Goal: Task Accomplishment & Management: Use online tool/utility

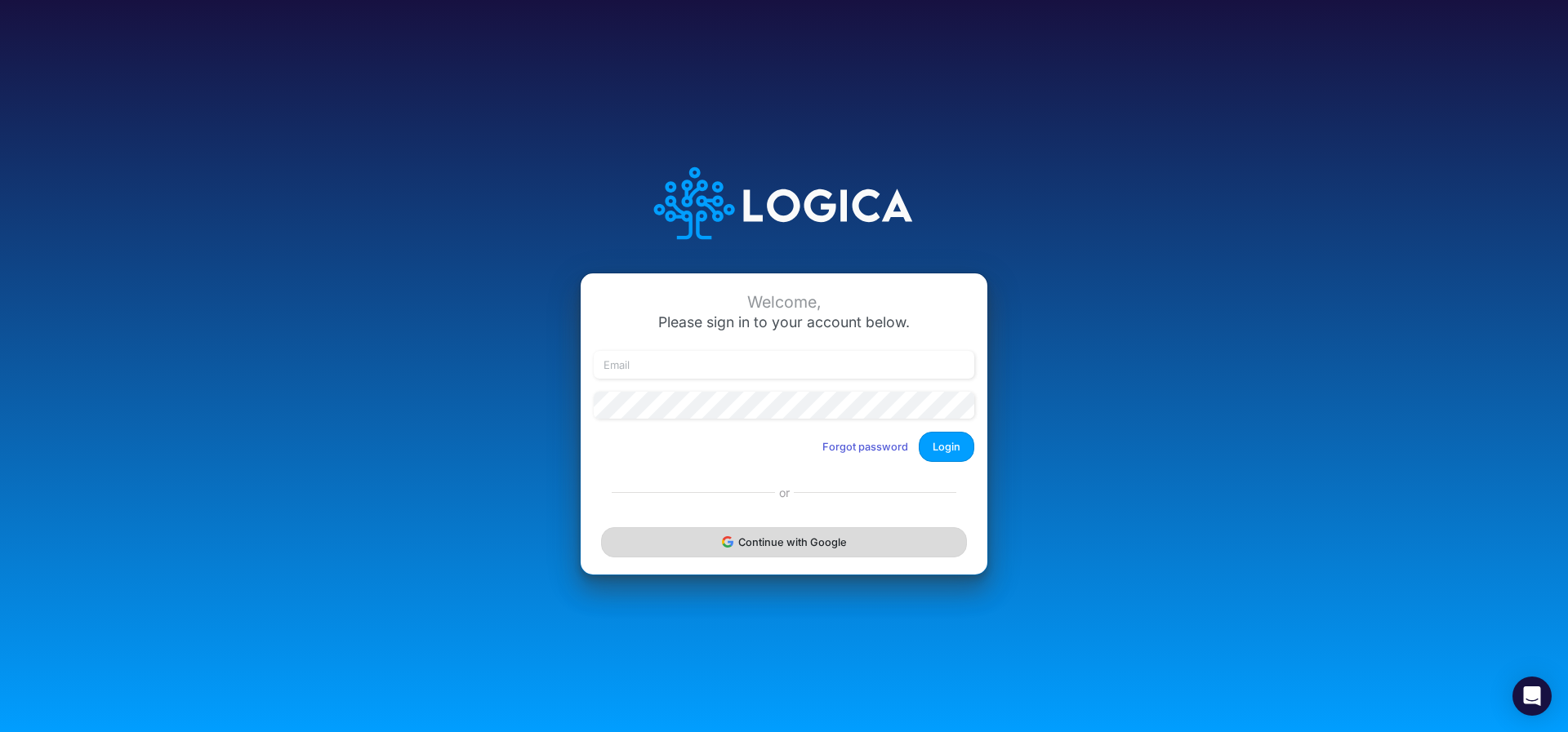
click at [681, 550] on button "Continue with Google" at bounding box center [784, 543] width 366 height 30
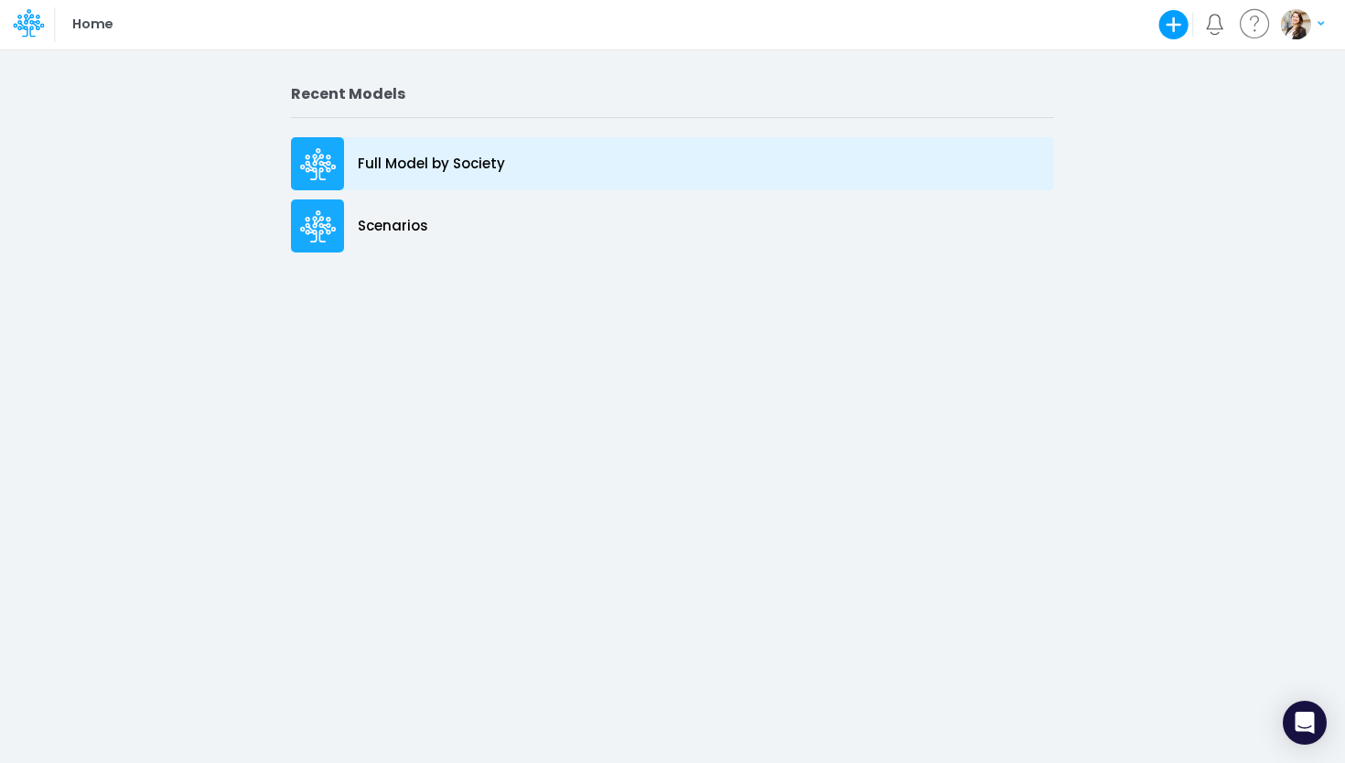
click at [423, 180] on div "Full Model by Society" at bounding box center [672, 163] width 763 height 53
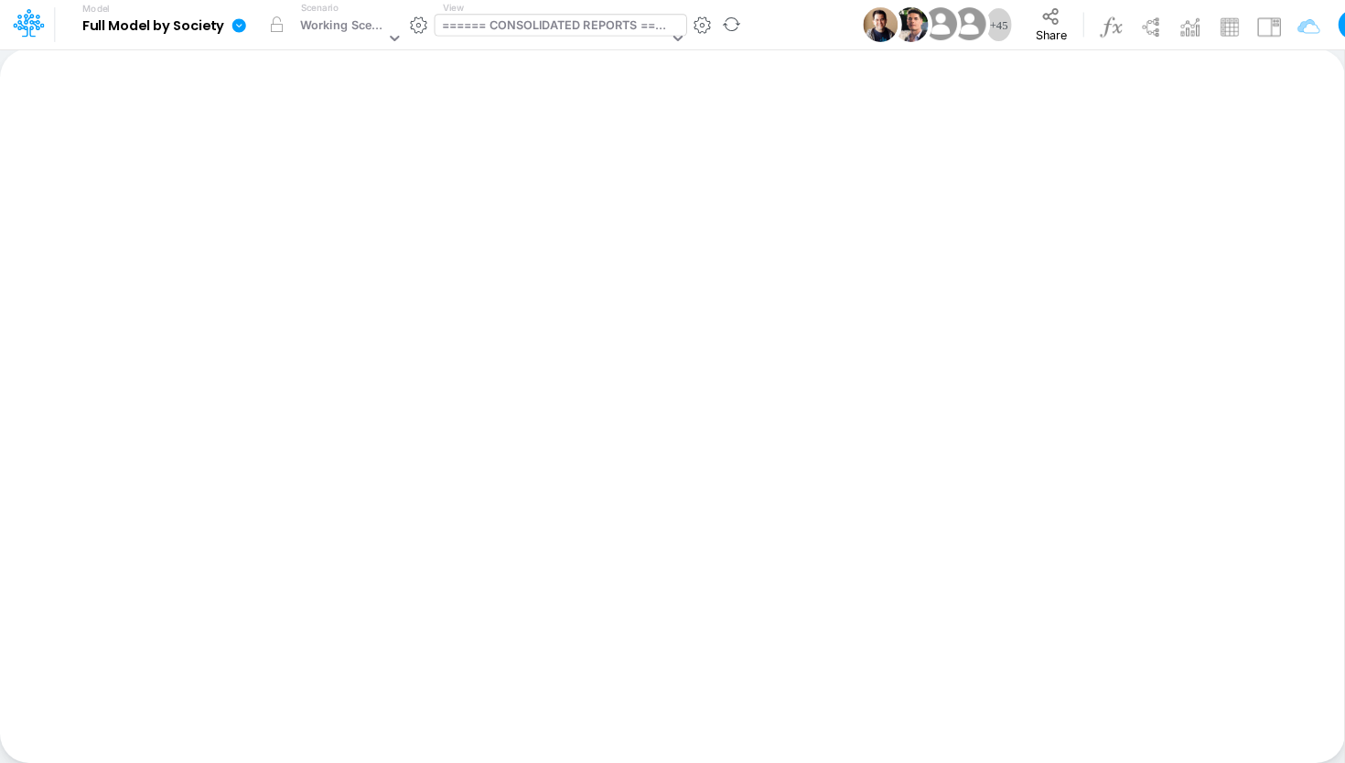
click at [530, 28] on div "====== CONSOLIDATED REPORTS ======" at bounding box center [555, 26] width 227 height 21
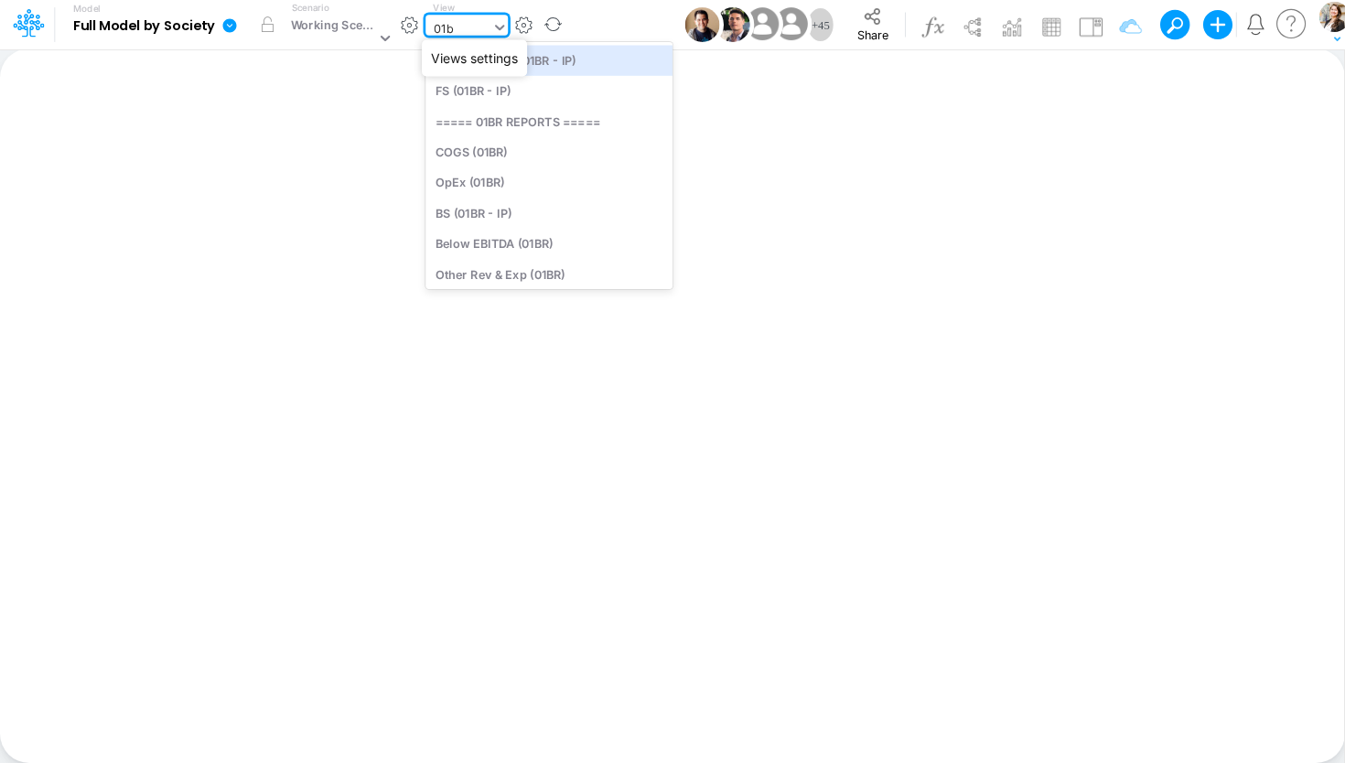
type input "01br"
click at [540, 210] on div "BS (01BR - IP)" at bounding box center [548, 213] width 247 height 30
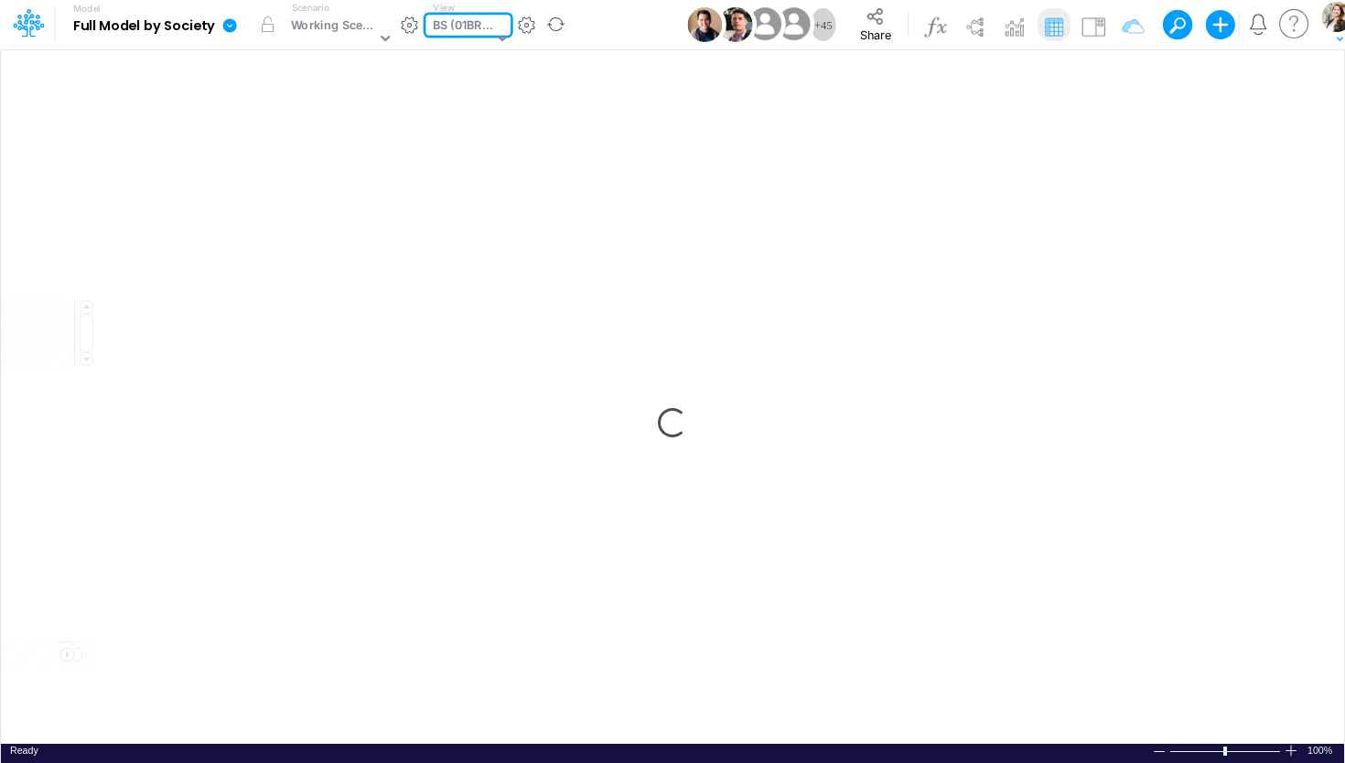
type input "BS (01BR - IP)"
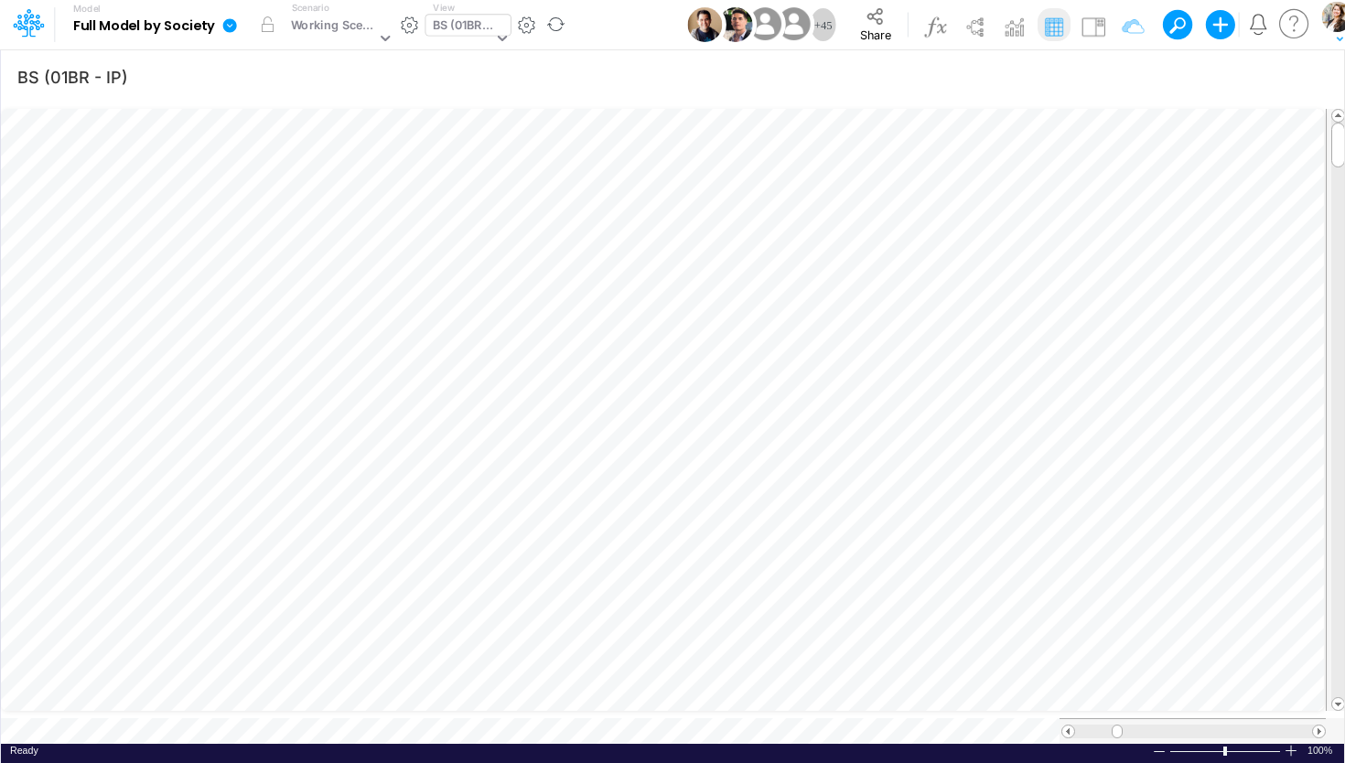
scroll to position [7, 59]
click at [1281, 467] on button "button" at bounding box center [1272, 456] width 34 height 37
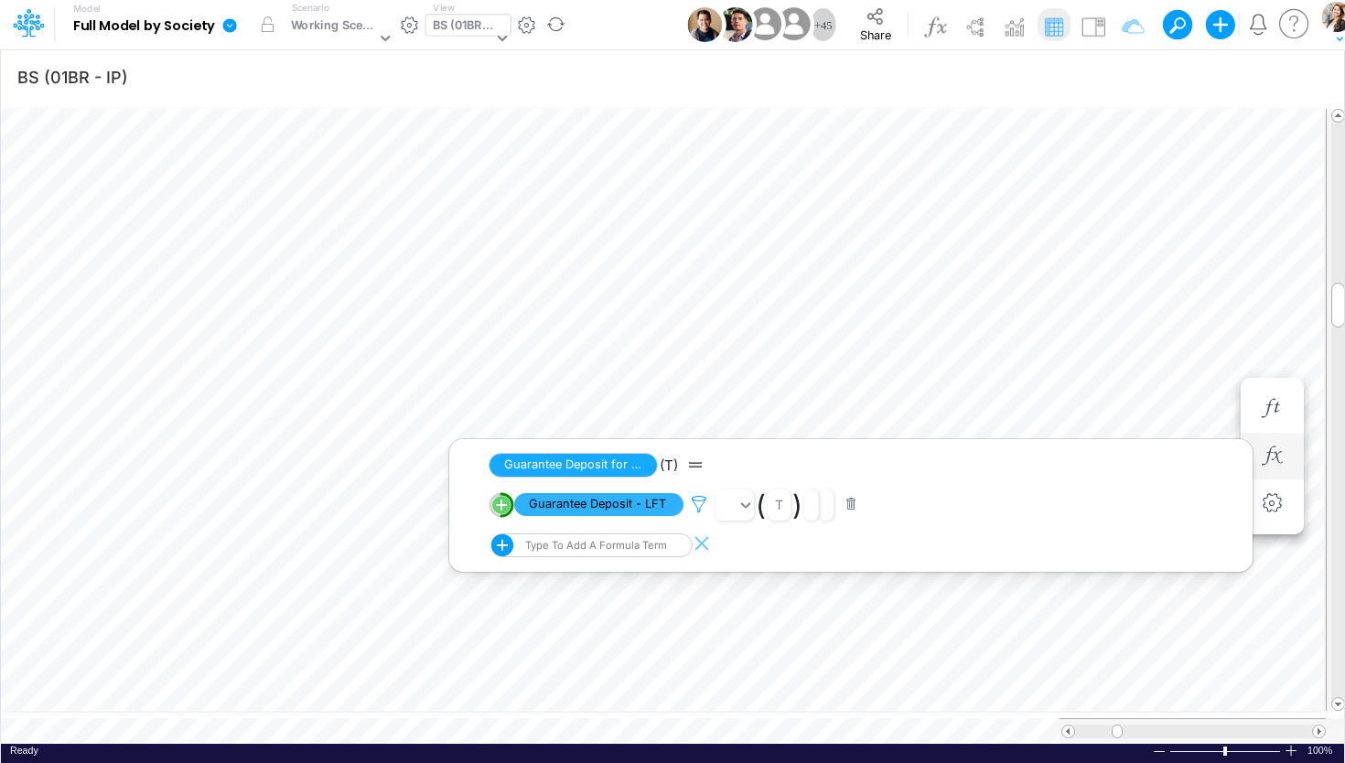
click at [698, 506] on icon at bounding box center [698, 504] width 27 height 19
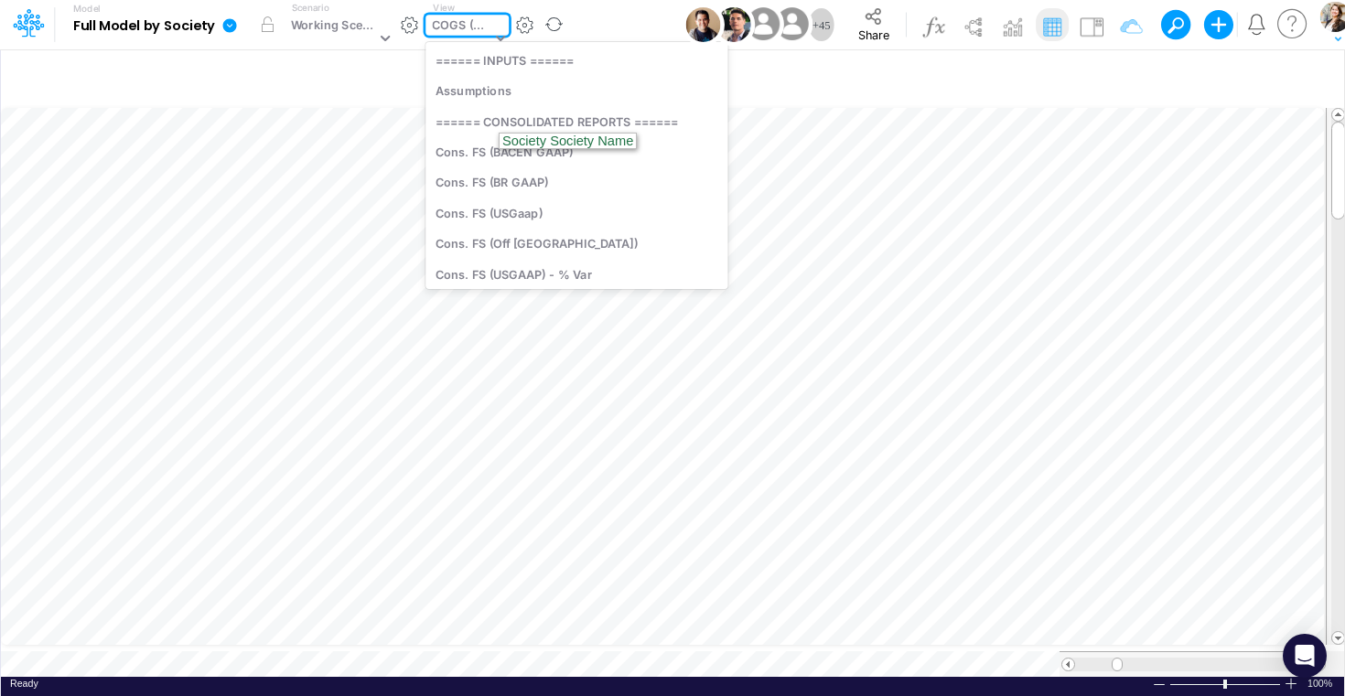
click at [468, 36] on div "option FS (01US - Hold US) focused, 27 of 182. 182 results available. Use Up an…" at bounding box center [466, 25] width 83 height 21
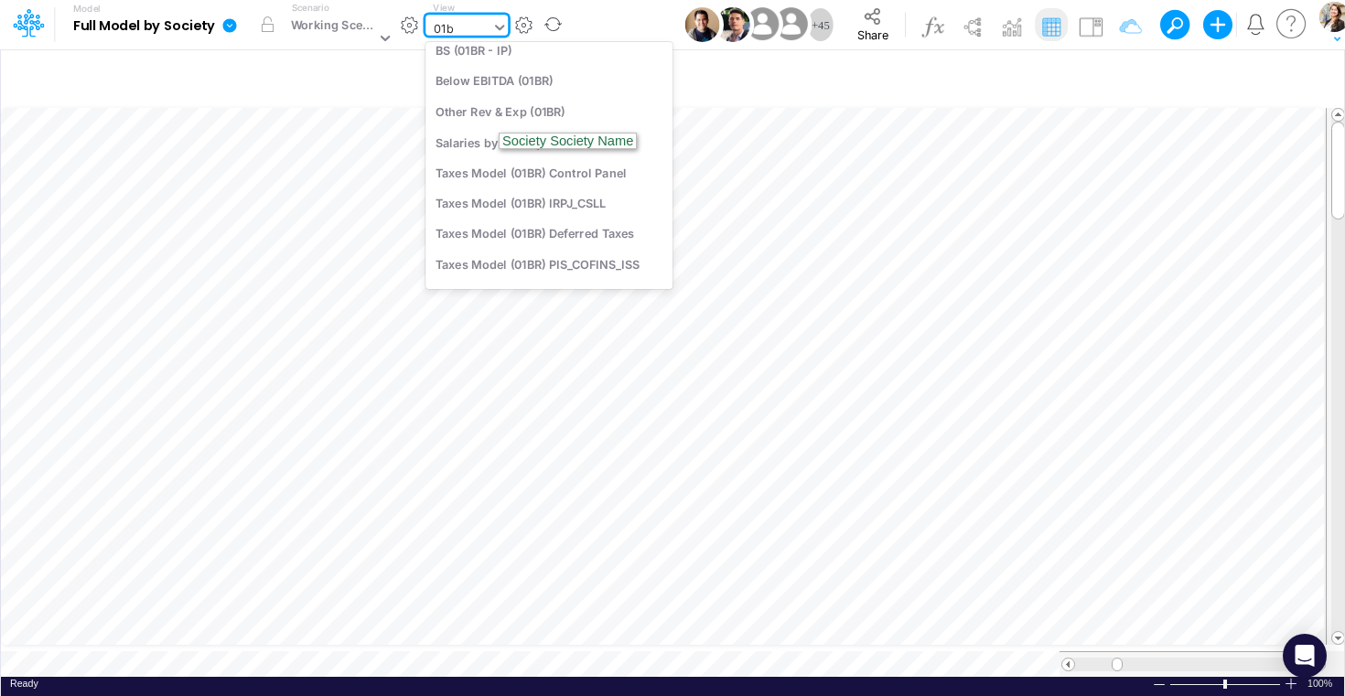
scroll to position [46, 0]
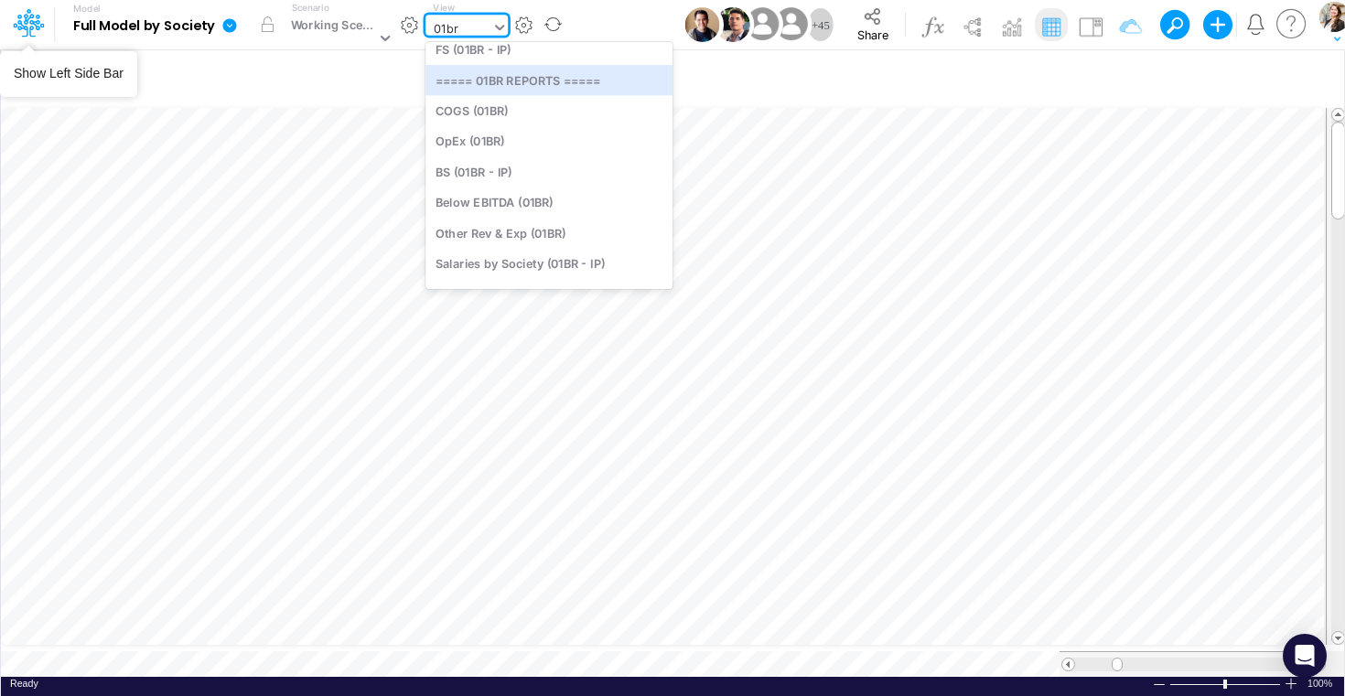
type input "01br"
click at [31, 24] on icon at bounding box center [26, 25] width 27 height 10
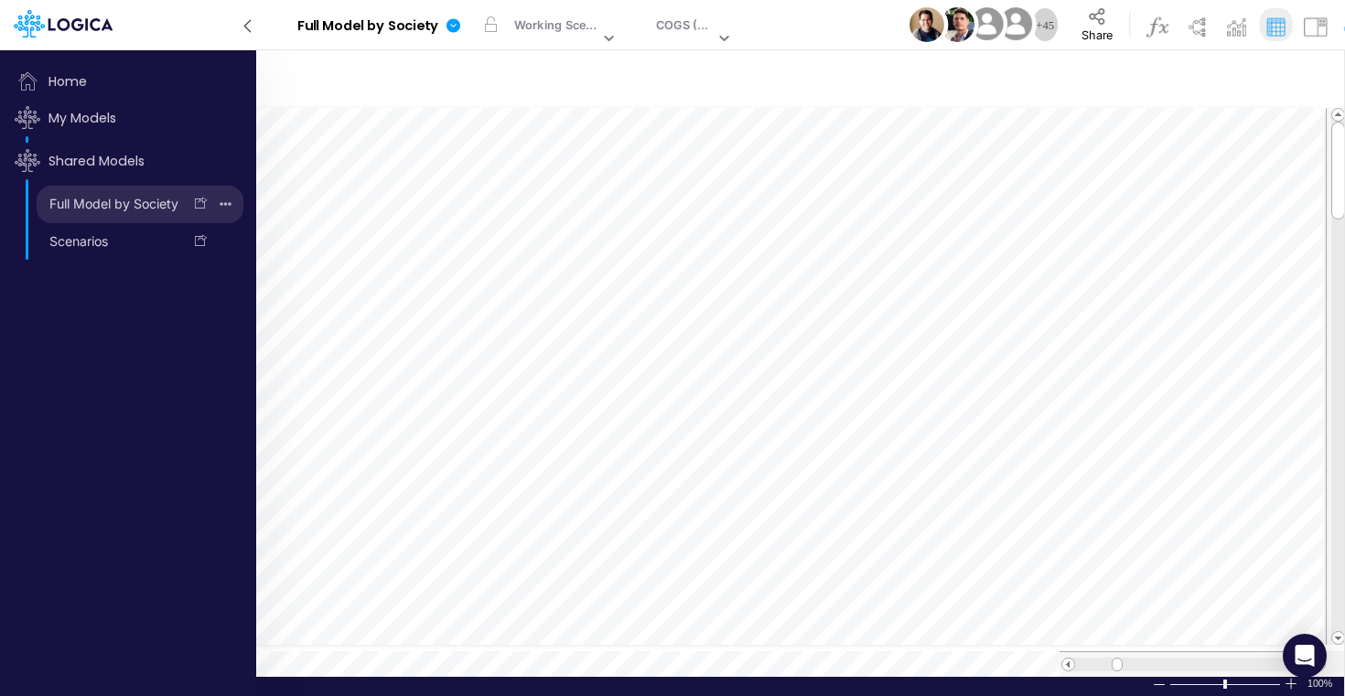
click at [81, 198] on link "Full Model by Society" at bounding box center [109, 203] width 145 height 29
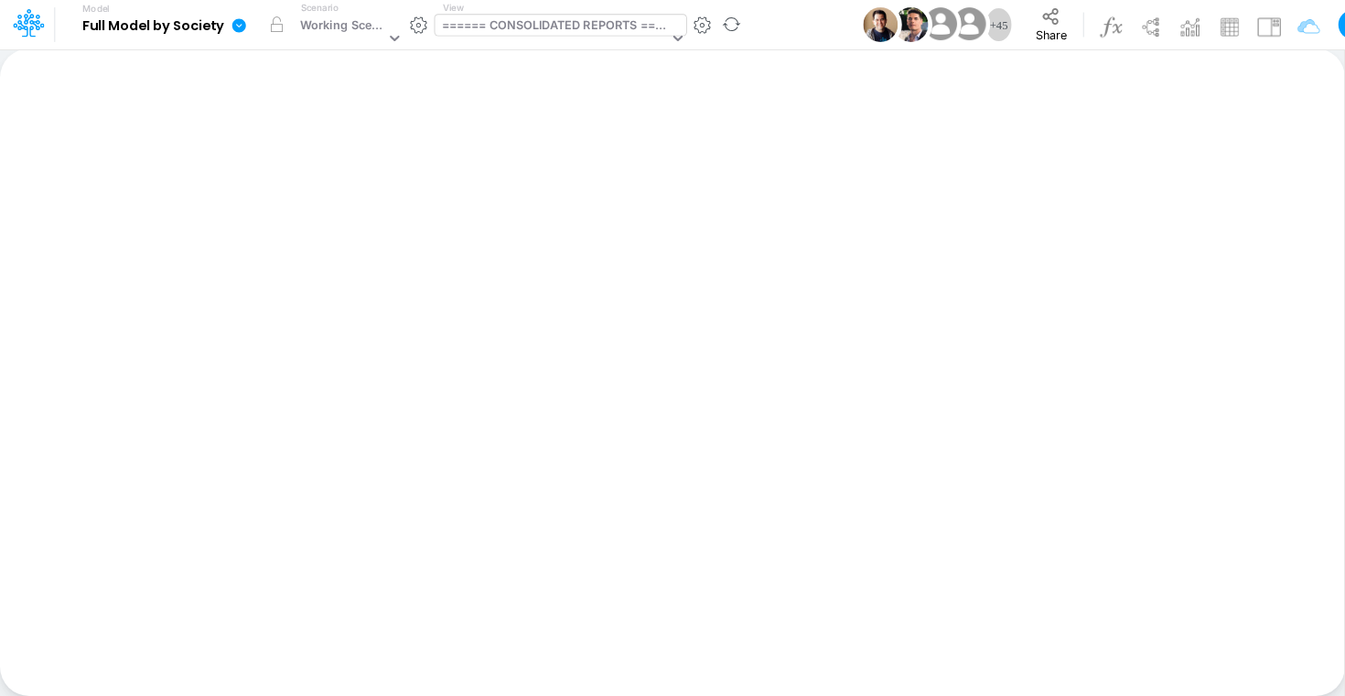
click at [538, 37] on div "====== CONSOLIDATED REPORTS ======" at bounding box center [555, 26] width 227 height 21
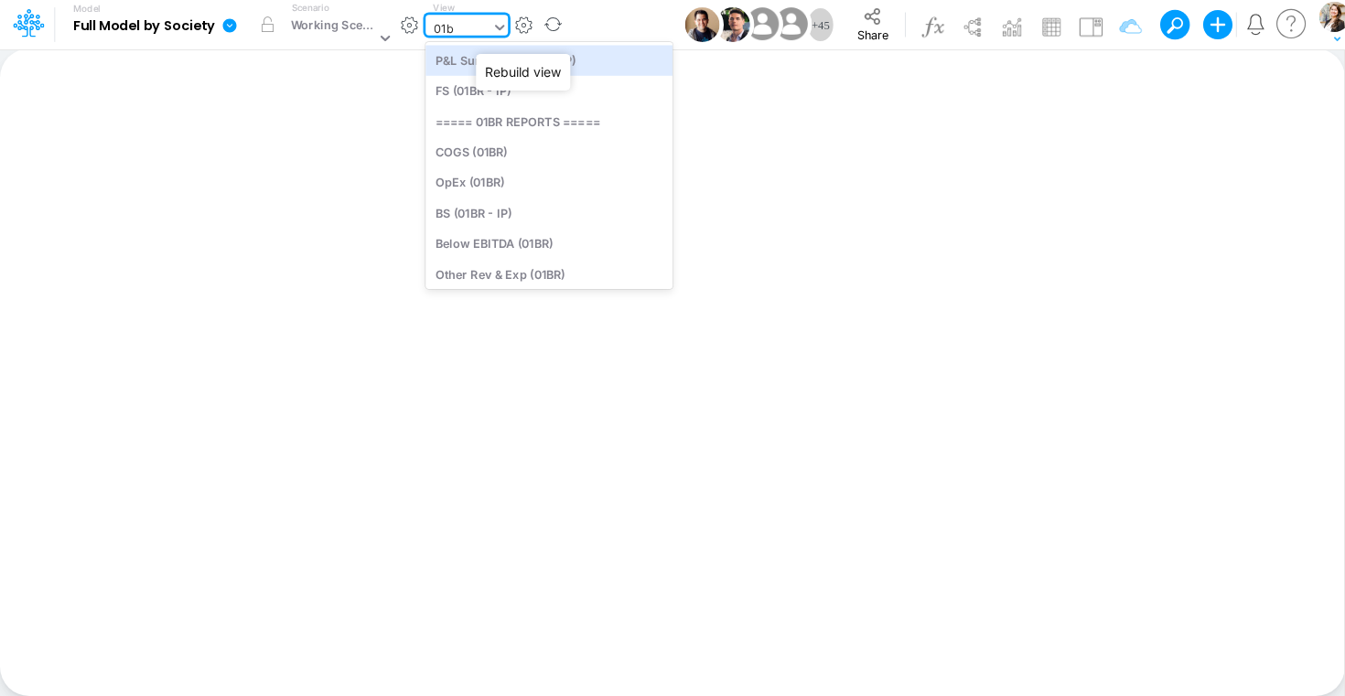
type input "01br"
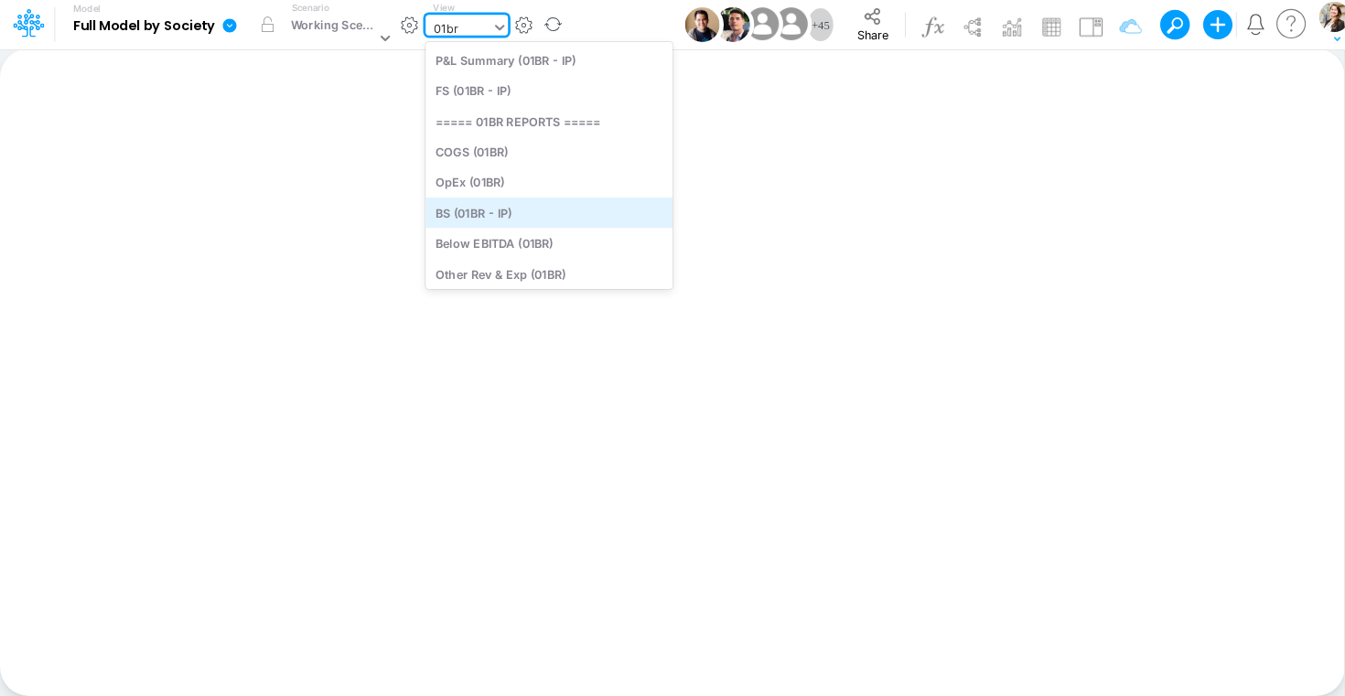
click at [508, 215] on div "BS (01BR - IP)" at bounding box center [548, 213] width 247 height 30
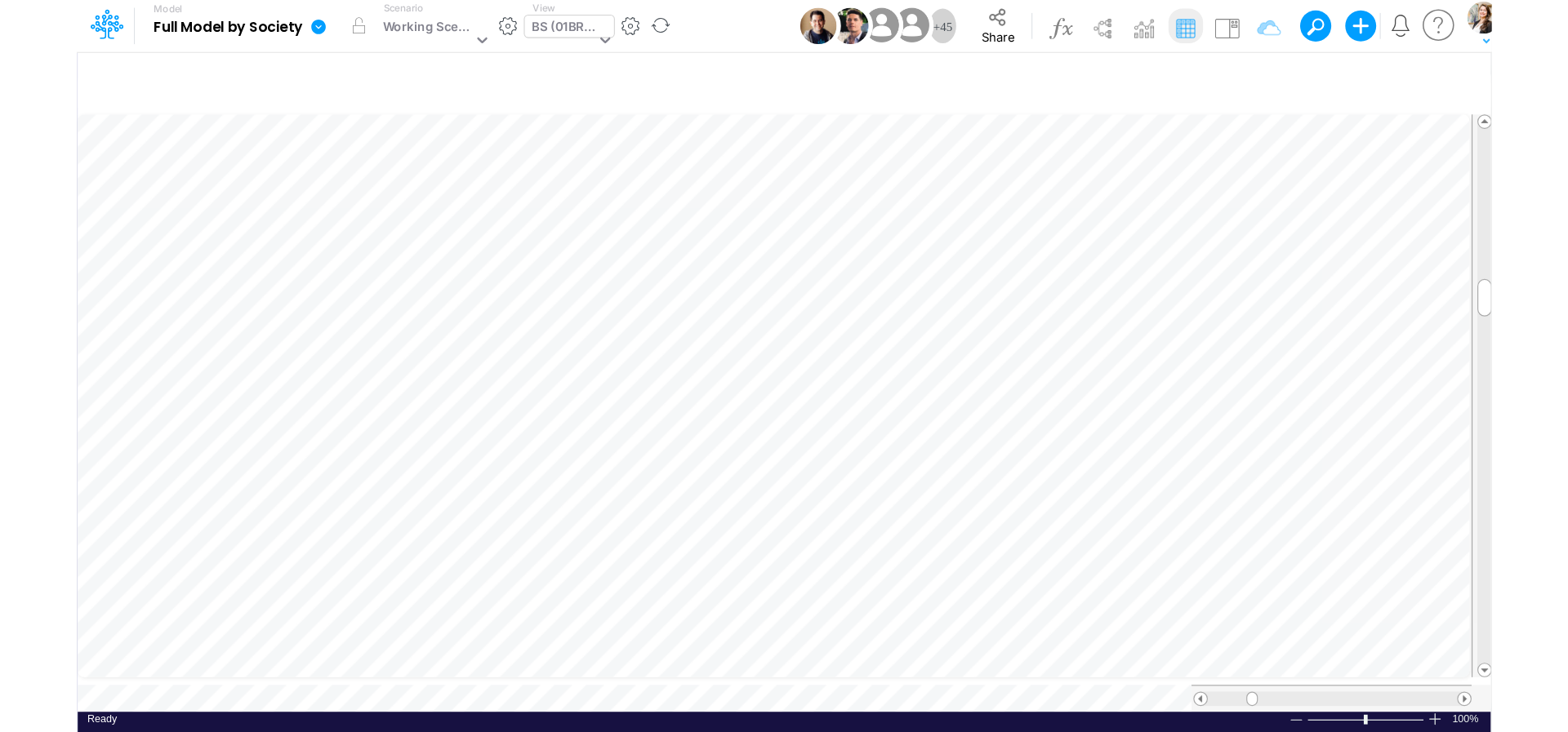
scroll to position [6, 46]
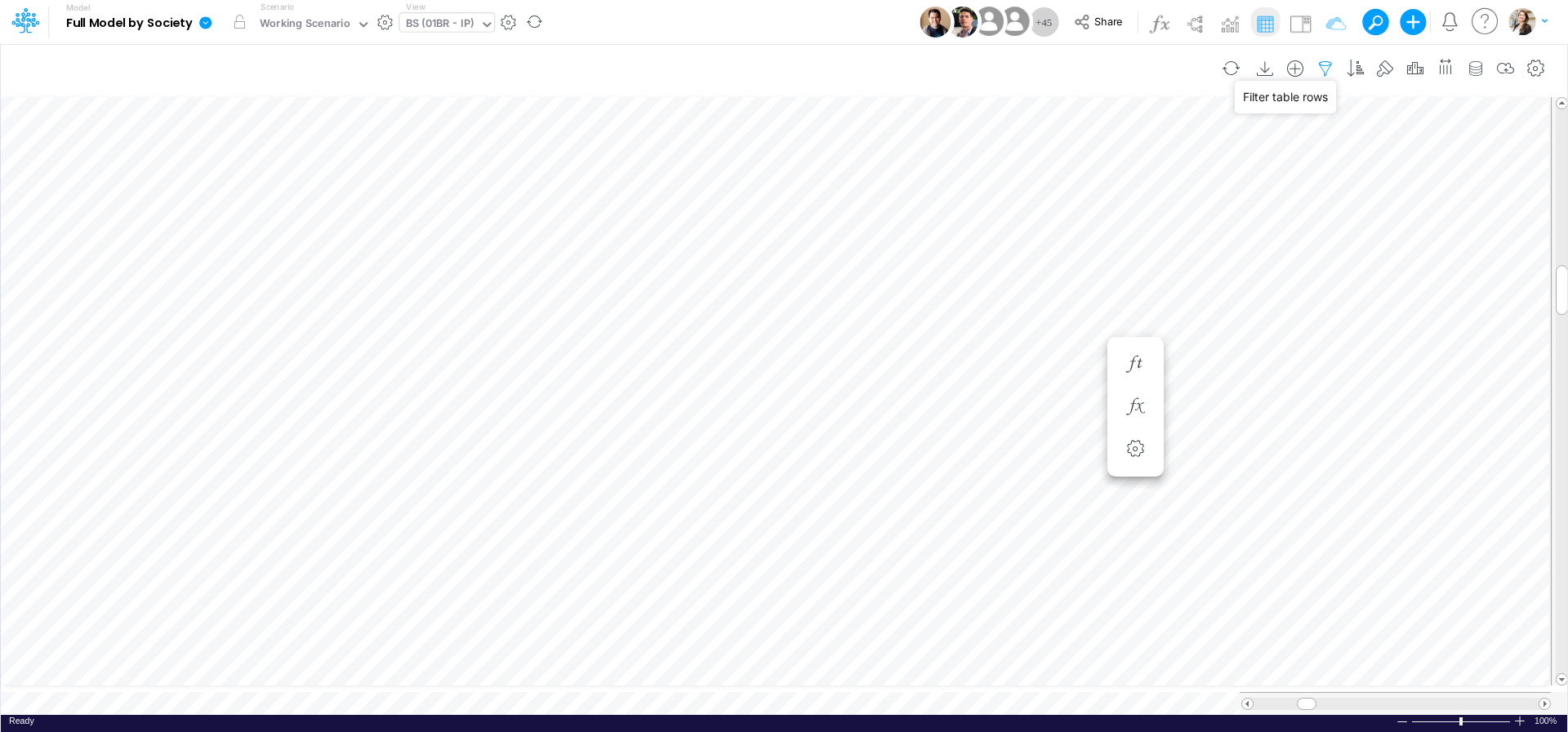
click at [1200, 69] on icon "button" at bounding box center [1325, 69] width 24 height 17
select select "tableSearchOR"
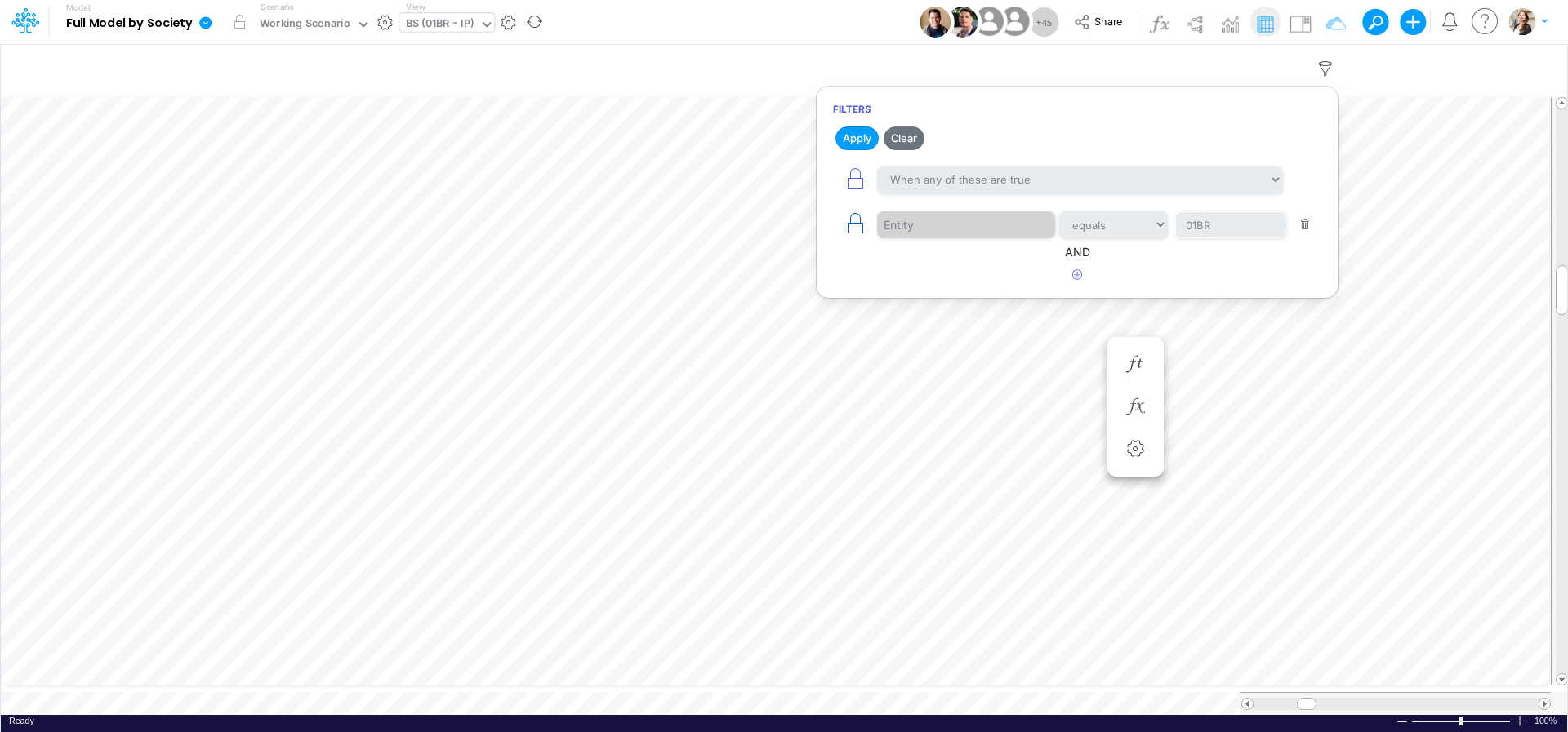
click at [853, 225] on icon "button" at bounding box center [855, 224] width 23 height 23
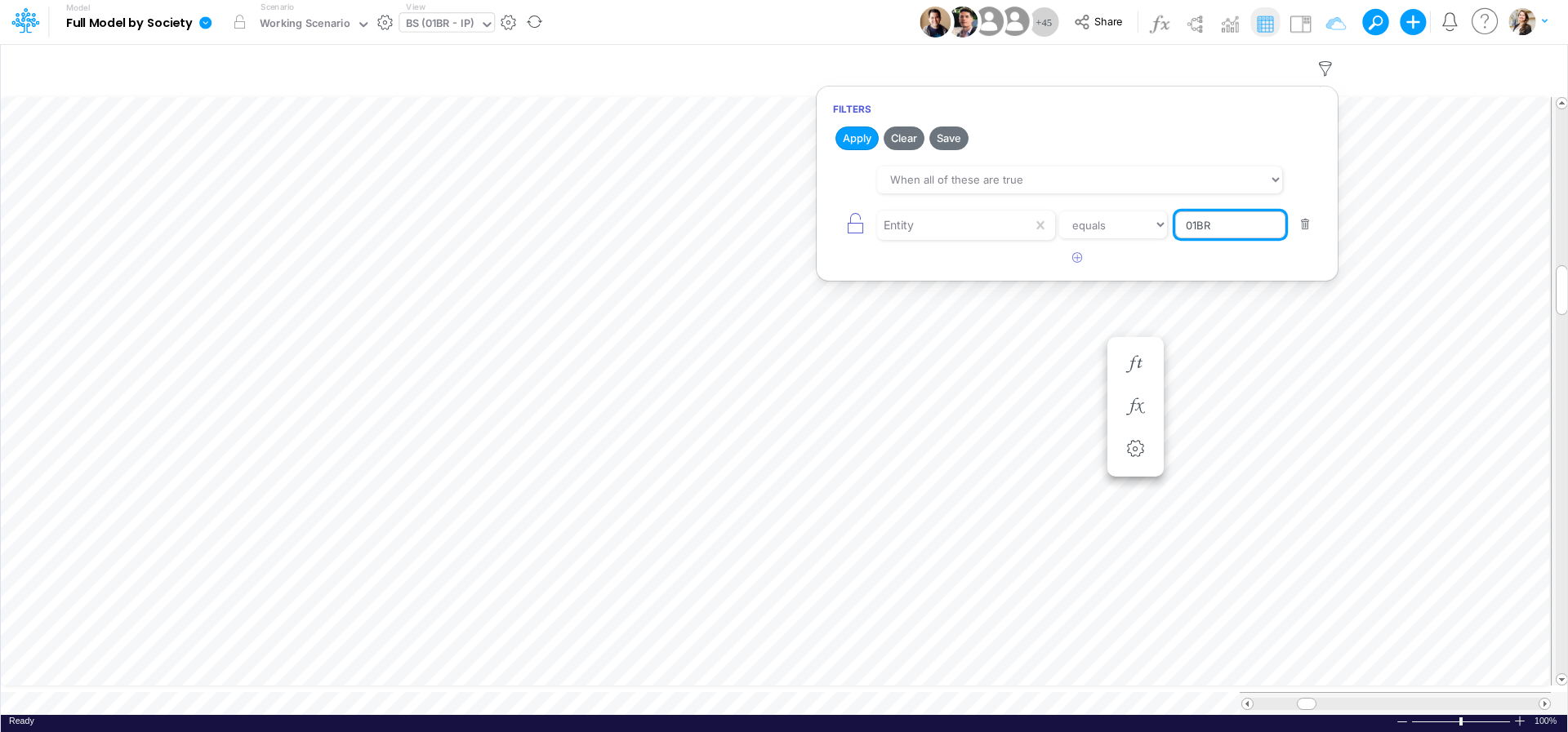
click at [1200, 225] on input "01BR" at bounding box center [1230, 225] width 110 height 28
type input "0"
type input "Template"
click at [847, 138] on button "Apply" at bounding box center [857, 138] width 43 height 24
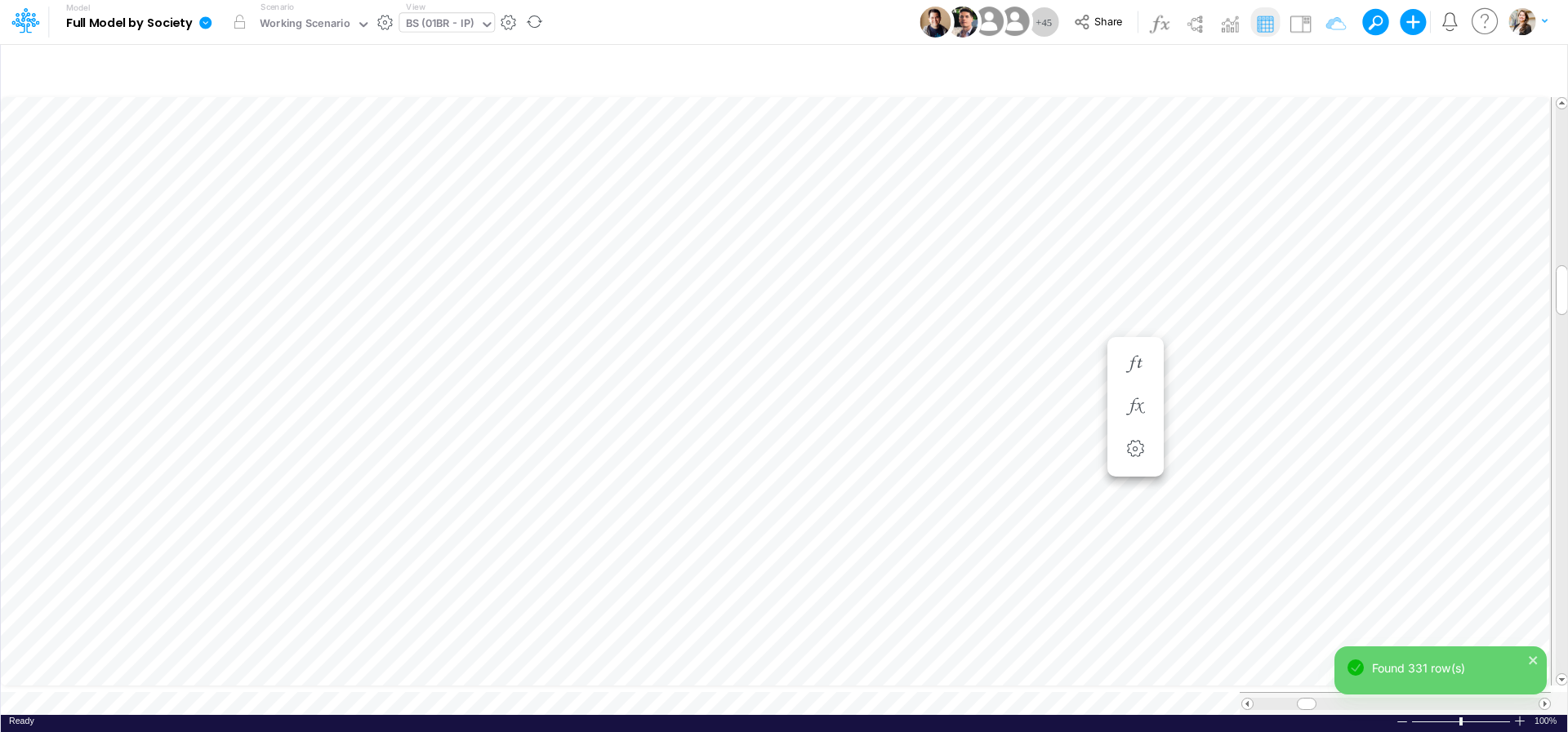
scroll to position [6, 4]
click at [1134, 407] on icon "button" at bounding box center [1135, 406] width 24 height 17
click at [621, 454] on icon at bounding box center [623, 450] width 24 height 17
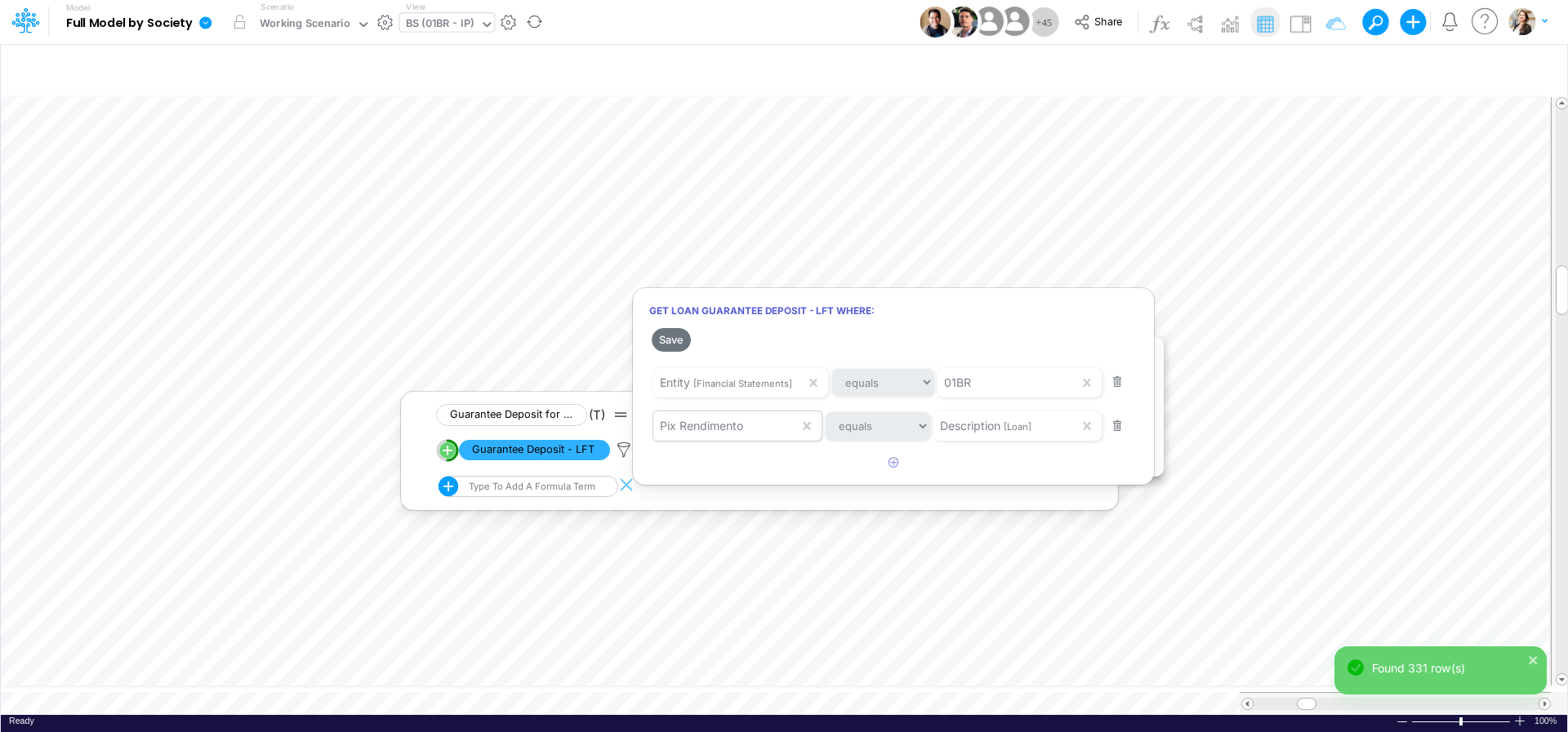
click at [740, 427] on span "Pix Rendimento" at bounding box center [701, 426] width 83 height 14
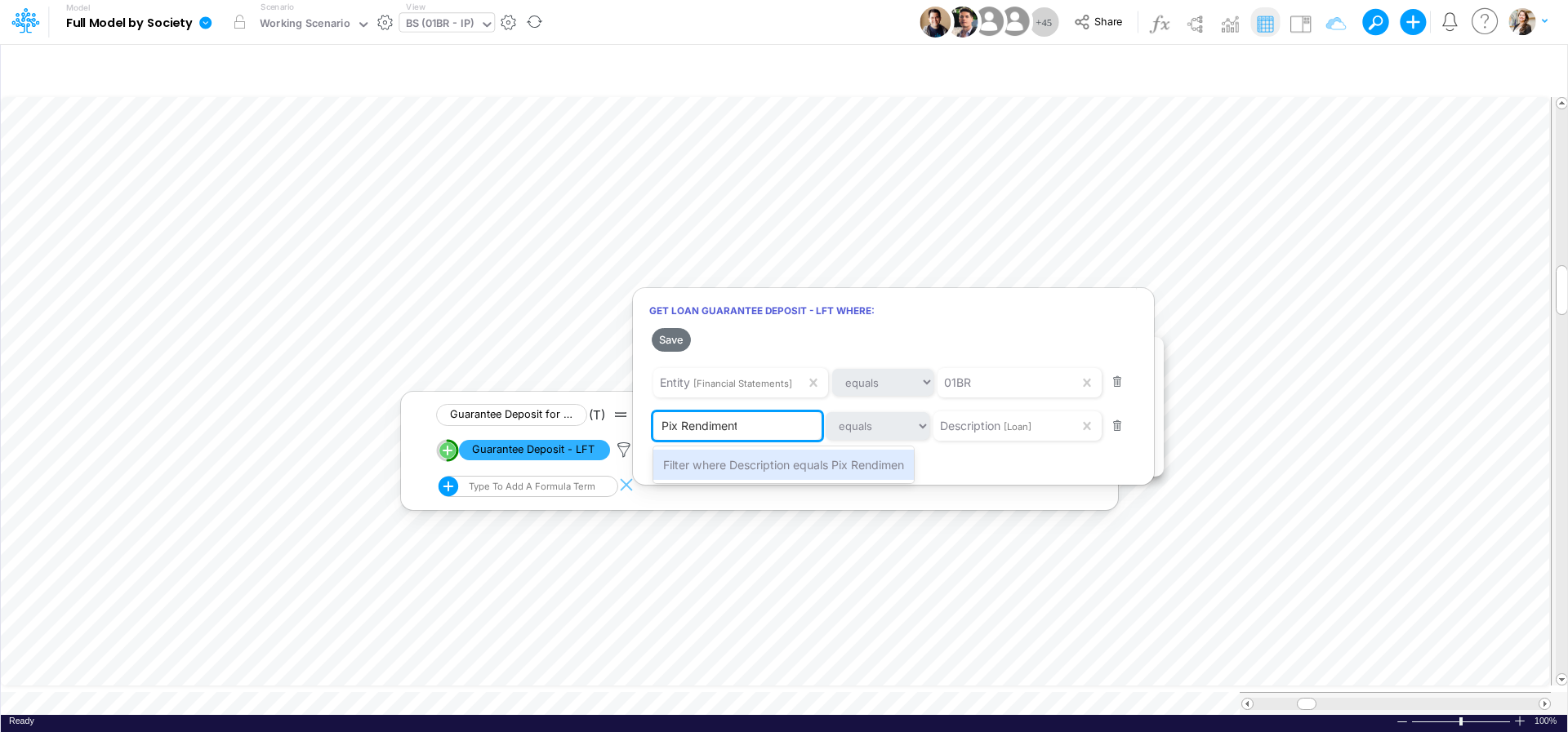
type input "Pix Rendimento"
click at [697, 464] on span "Filter where Description equals Pix Rendimento" at bounding box center [789, 465] width 252 height 14
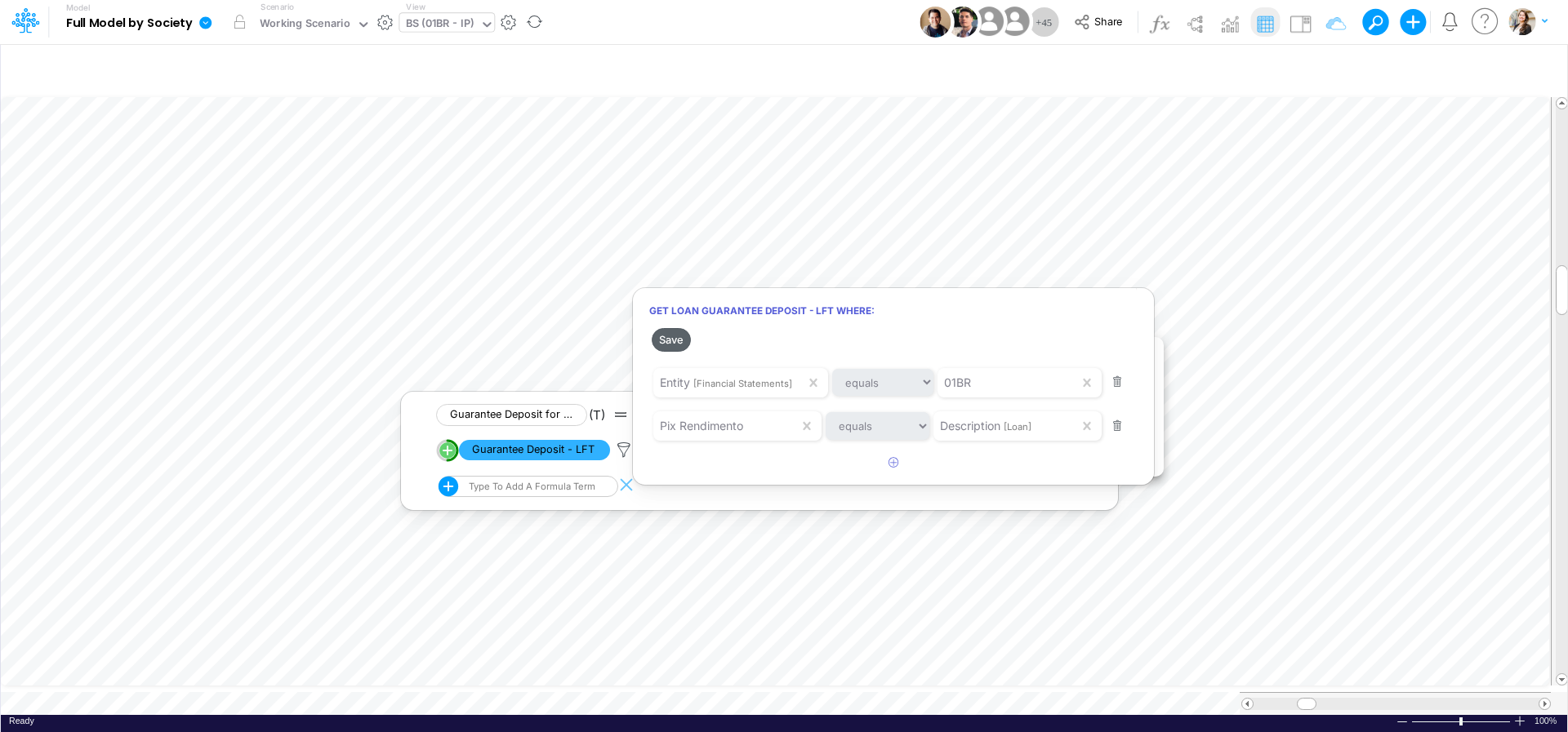
click at [676, 340] on button "Save" at bounding box center [671, 340] width 39 height 24
click at [667, 340] on button "Save" at bounding box center [671, 340] width 39 height 24
click at [755, 458] on div at bounding box center [784, 370] width 1568 height 724
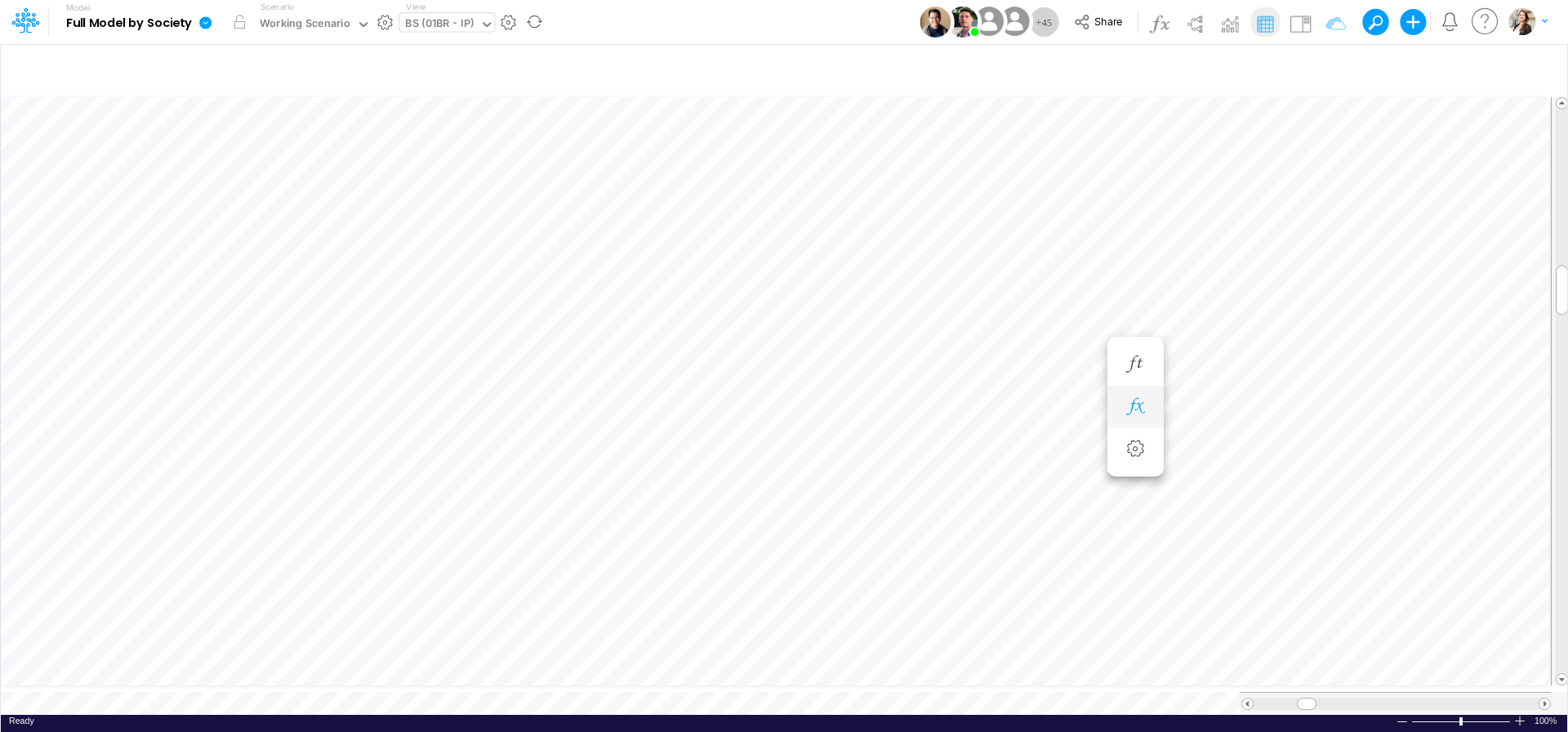
click at [1150, 414] on button "button" at bounding box center [1136, 407] width 30 height 33
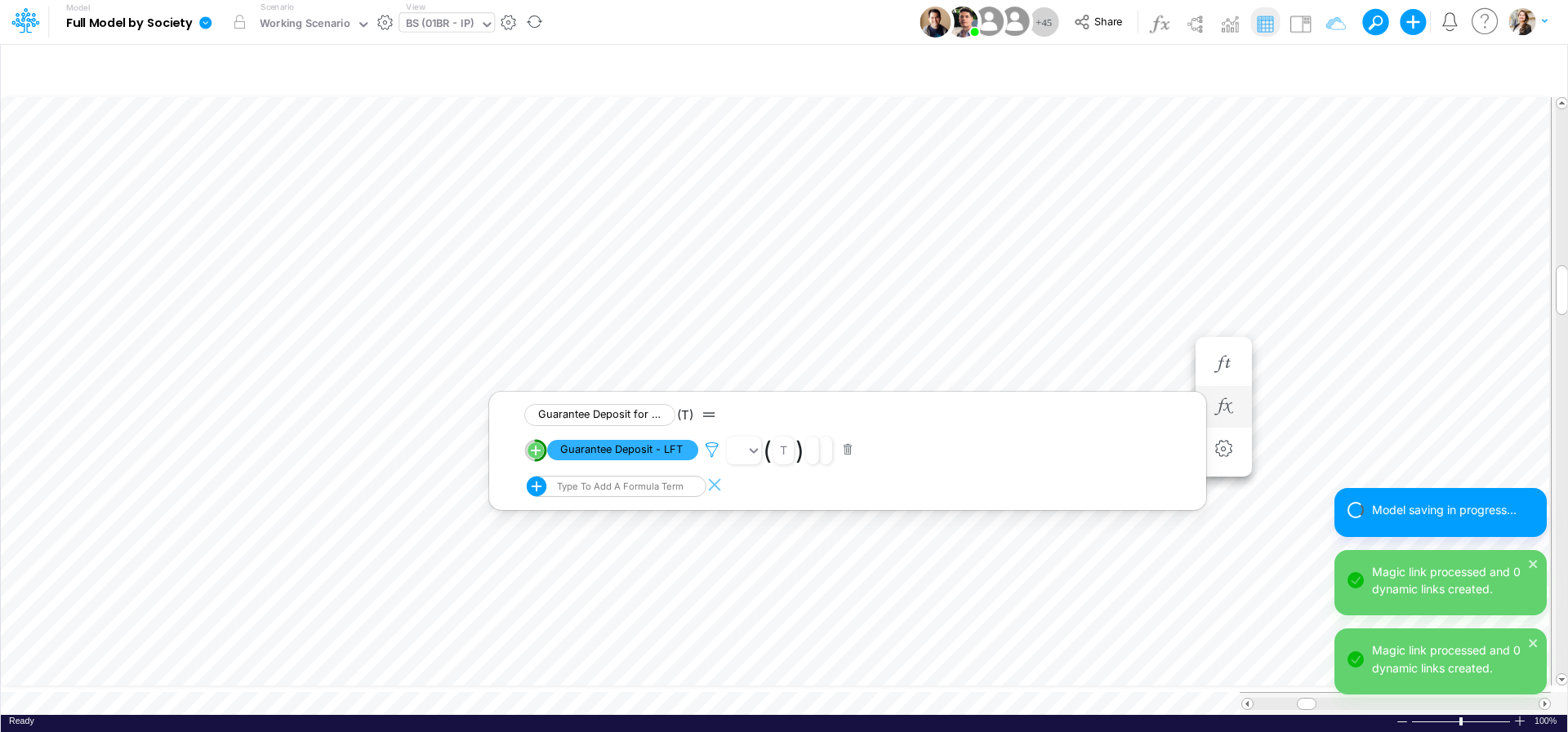
click at [712, 449] on icon at bounding box center [712, 450] width 24 height 17
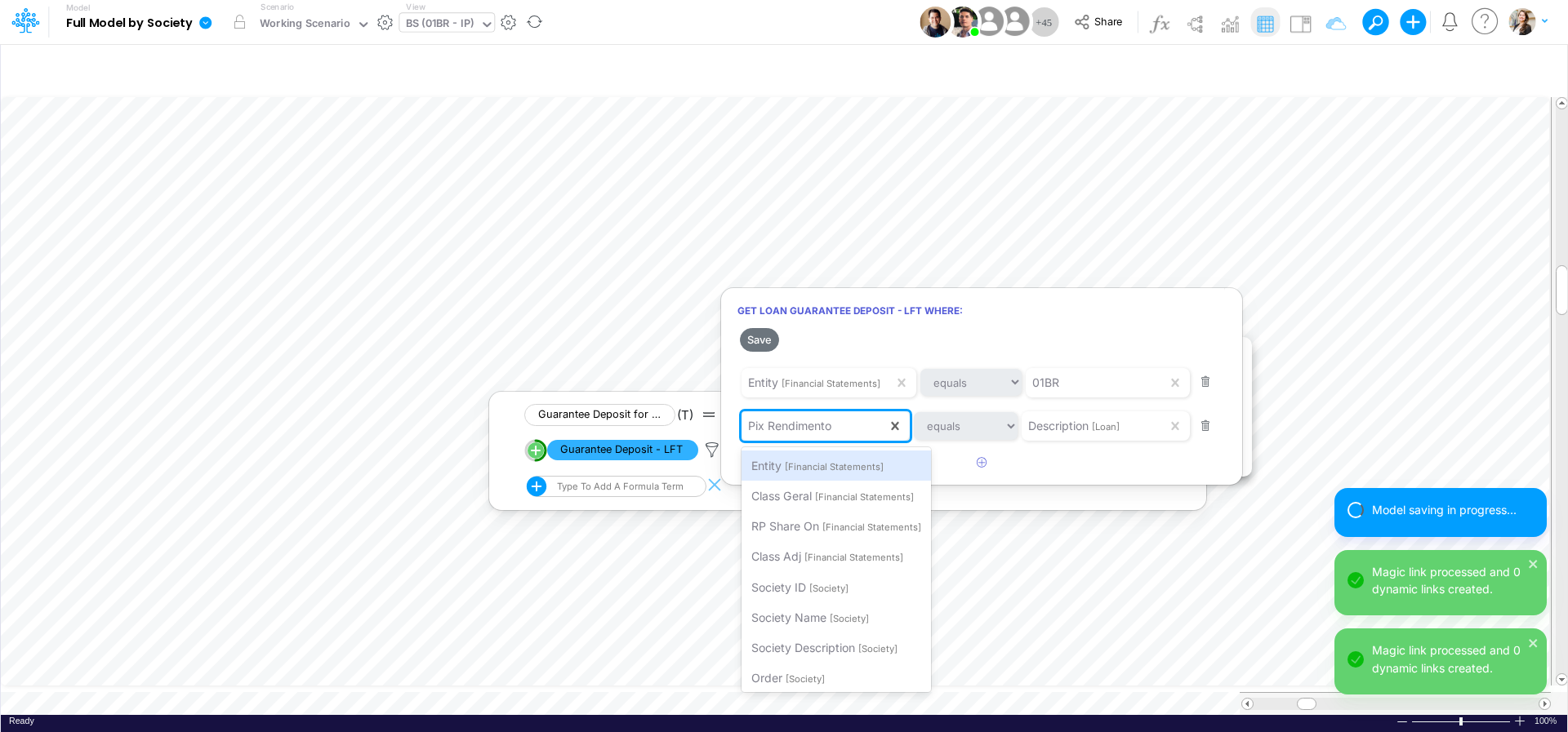
click at [842, 435] on div "Pix Rendimento" at bounding box center [813, 426] width 146 height 28
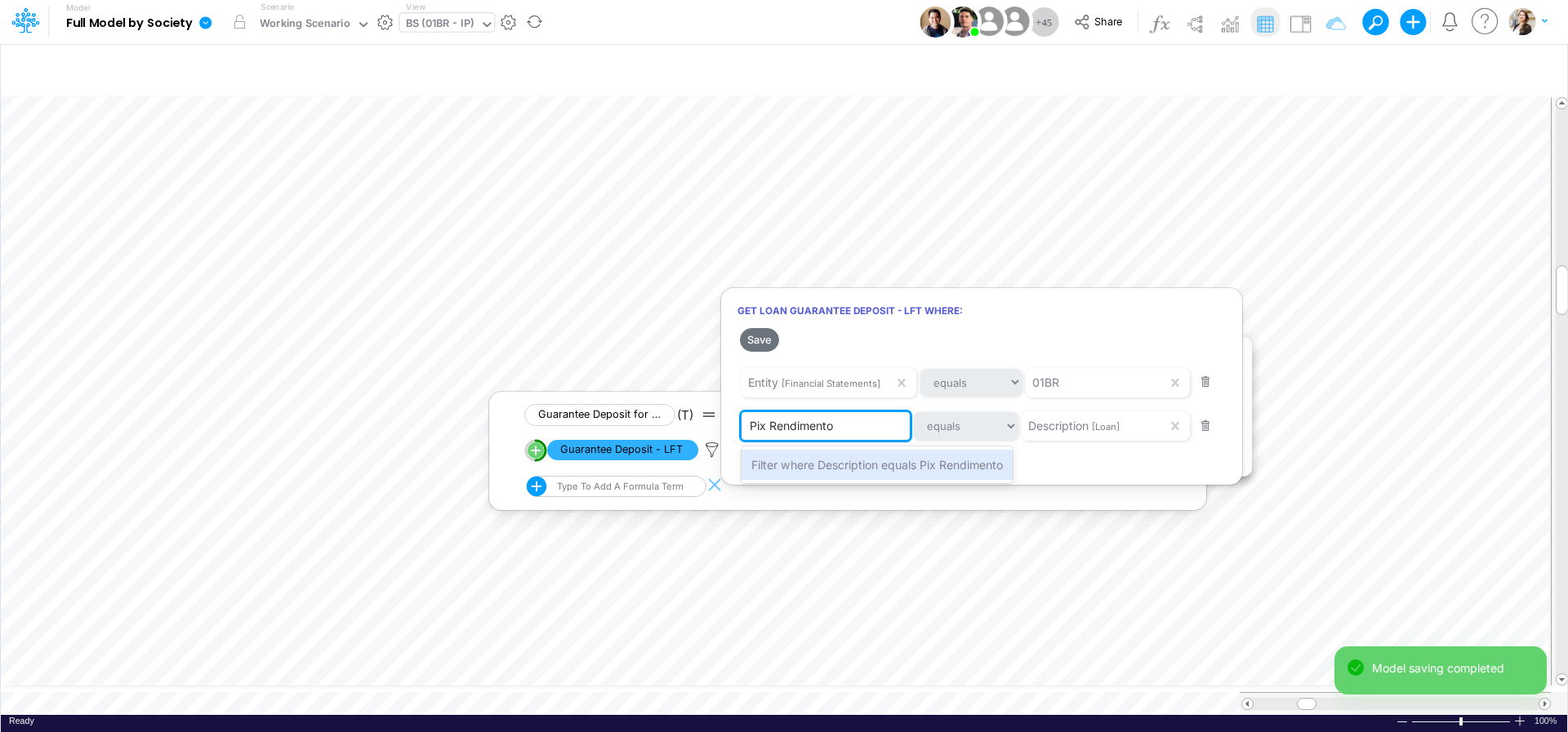
type input "Pix Rendimento"
click at [1077, 462] on div at bounding box center [784, 370] width 1568 height 724
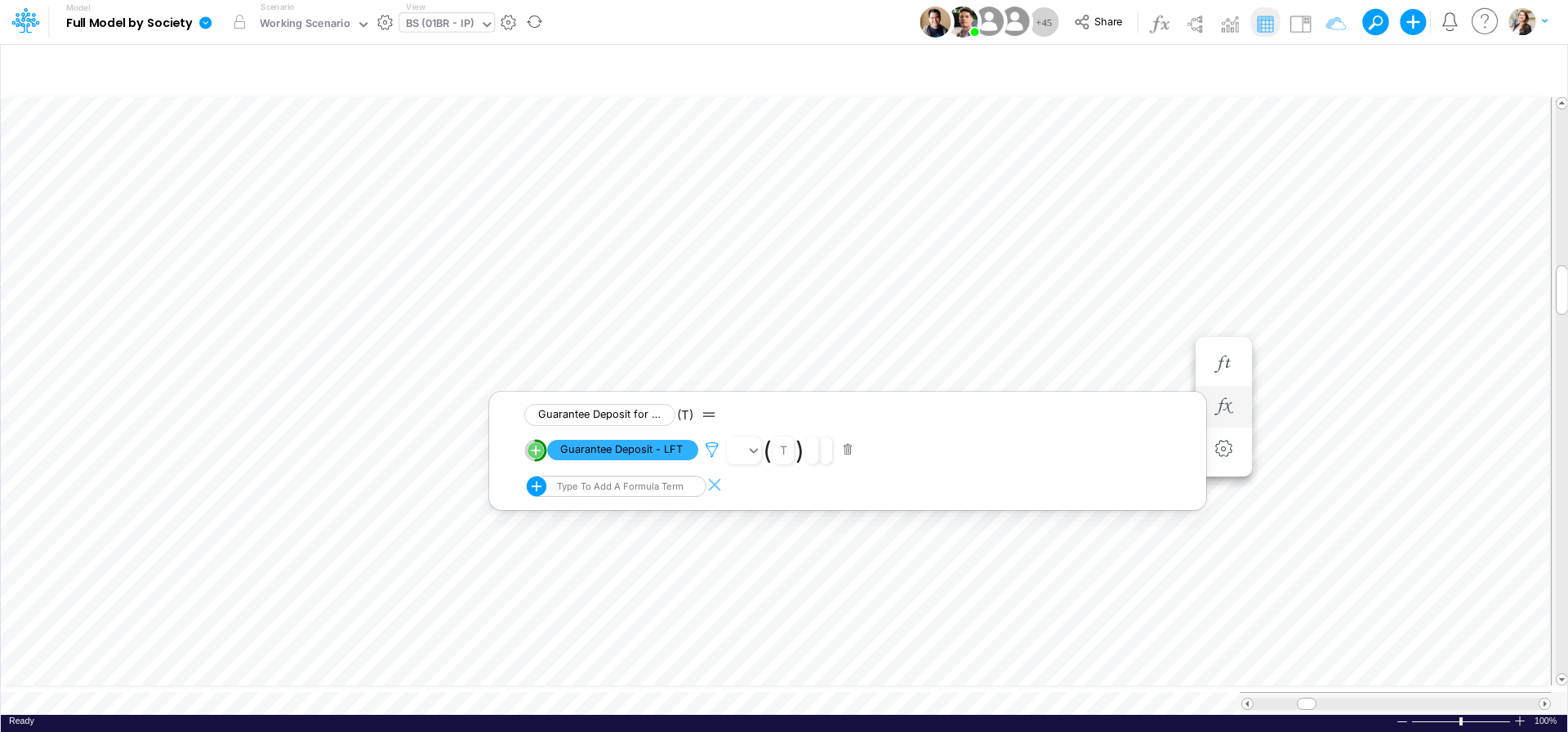
click at [713, 452] on icon at bounding box center [712, 450] width 24 height 17
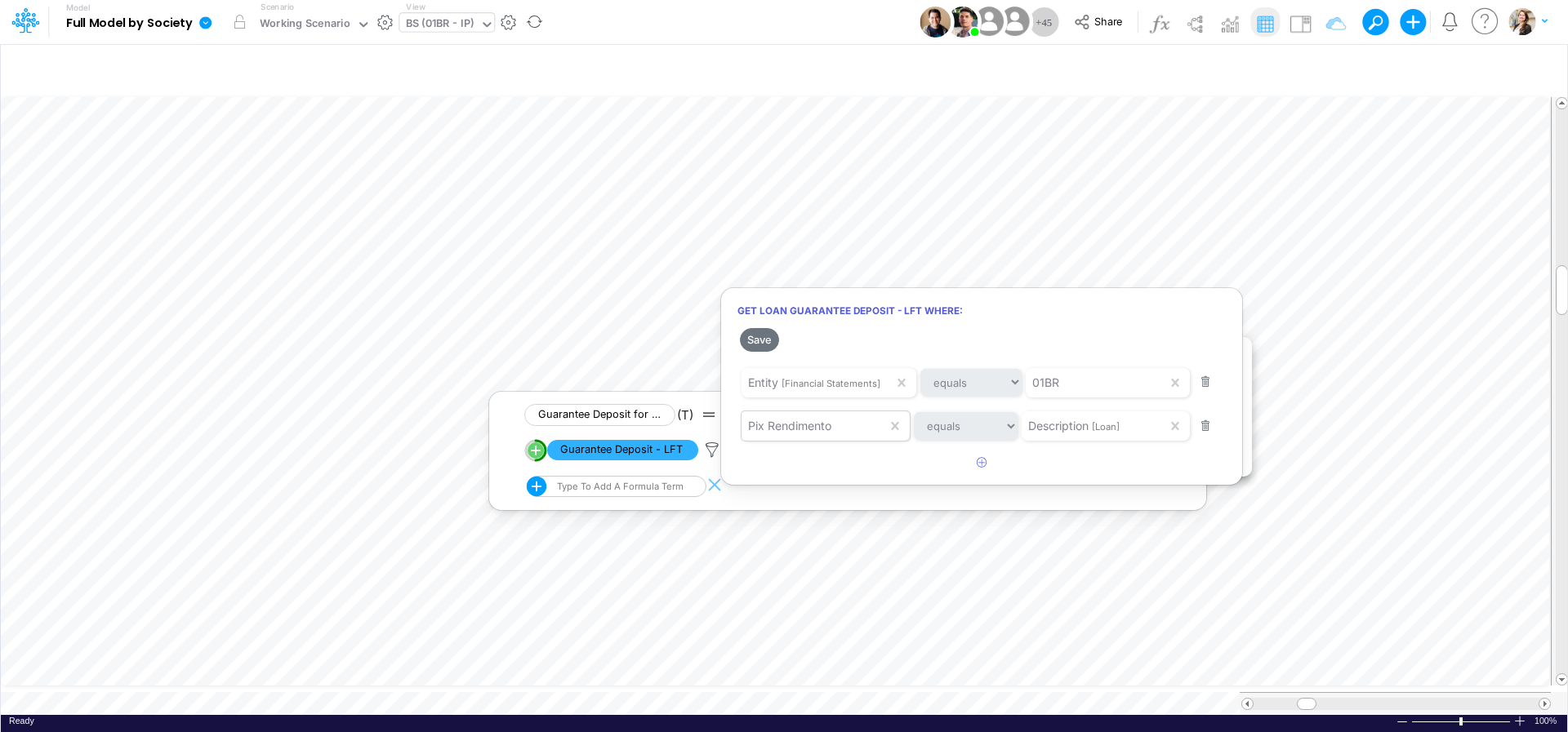
click at [809, 433] on span "Pix Rendimento" at bounding box center [789, 426] width 83 height 14
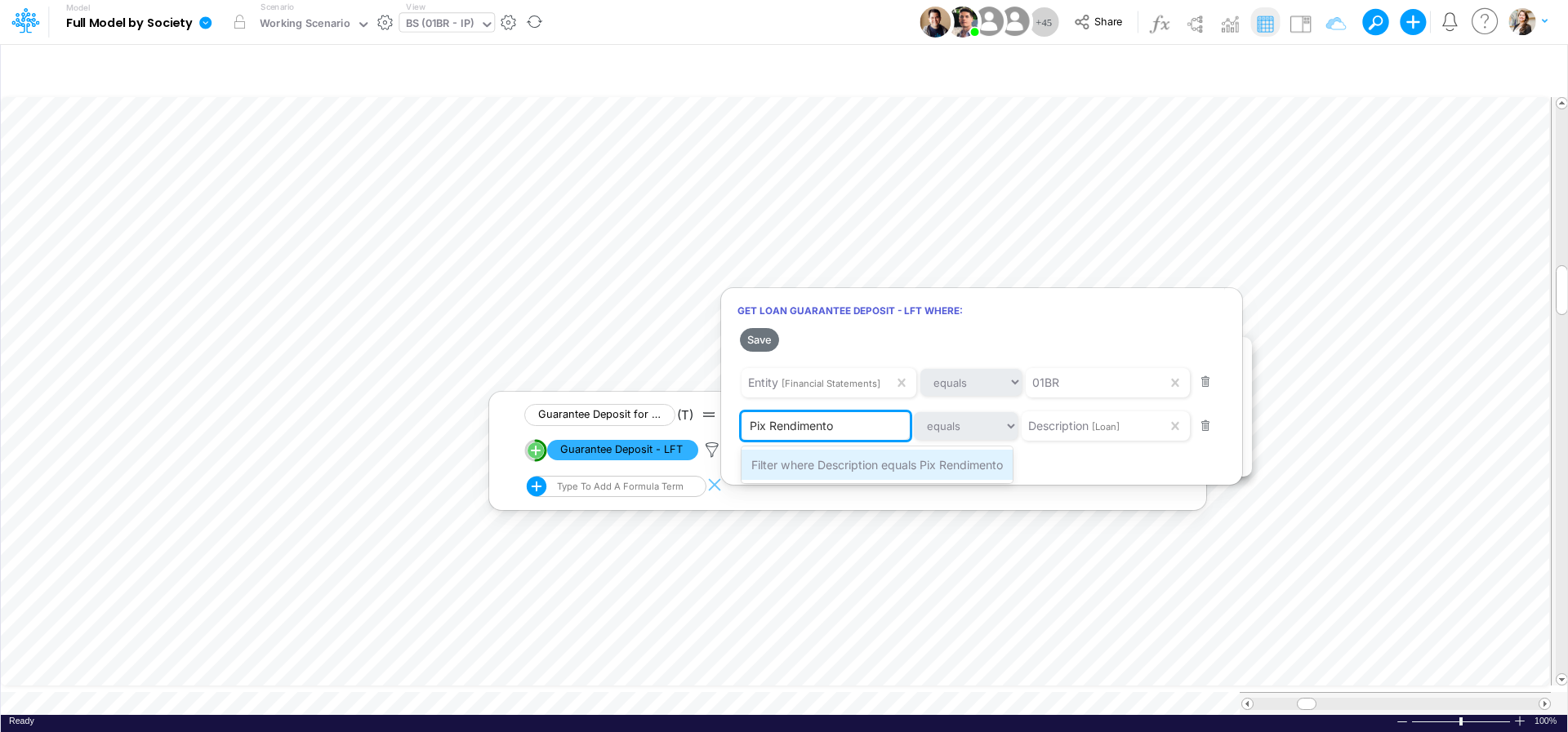
type input "Pix Rendimento"
click at [770, 467] on span "Filter where Description equals Pix Rendimento" at bounding box center [877, 465] width 252 height 14
click at [759, 335] on button "Save" at bounding box center [760, 340] width 39 height 24
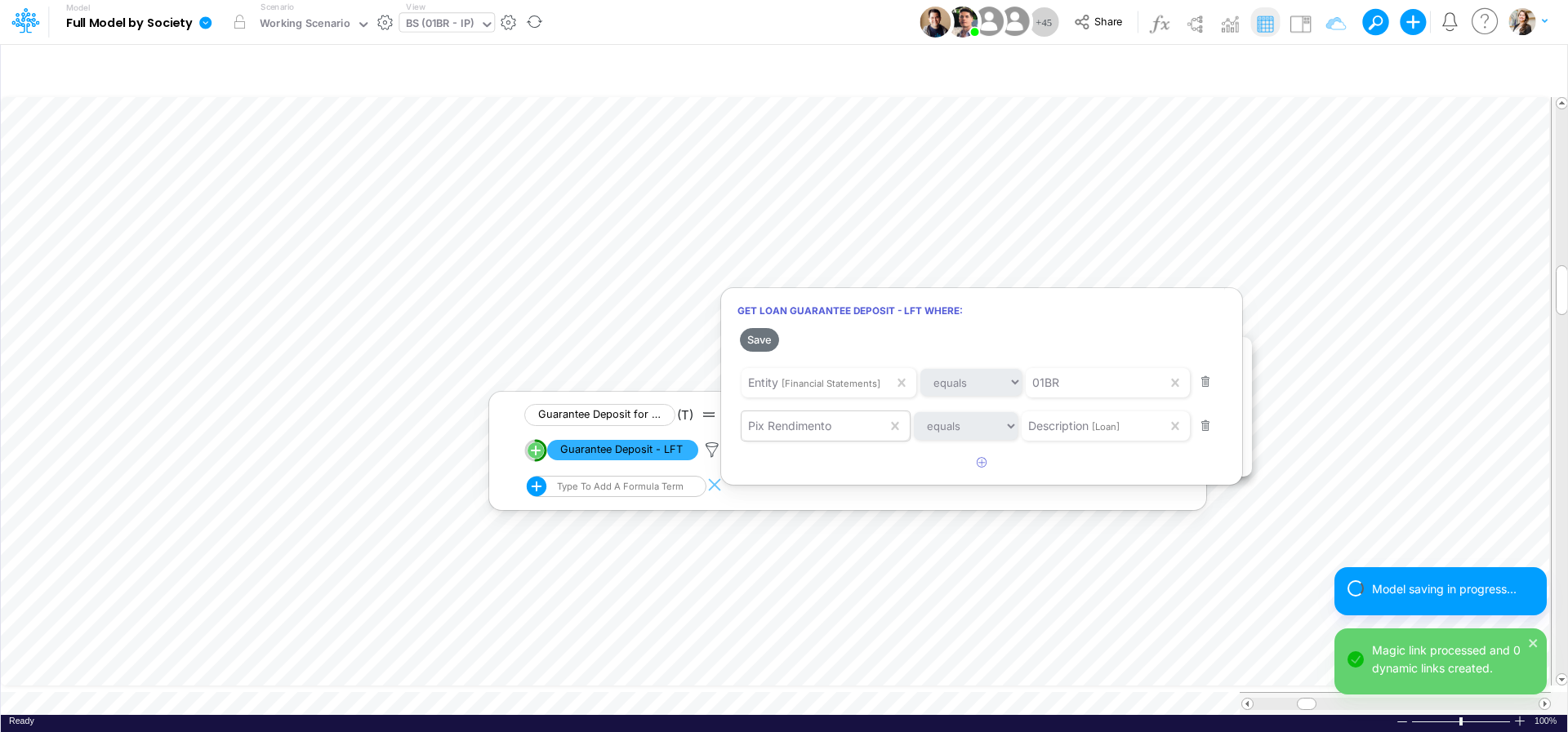
click at [822, 430] on span "Pix Rendimento" at bounding box center [789, 426] width 83 height 14
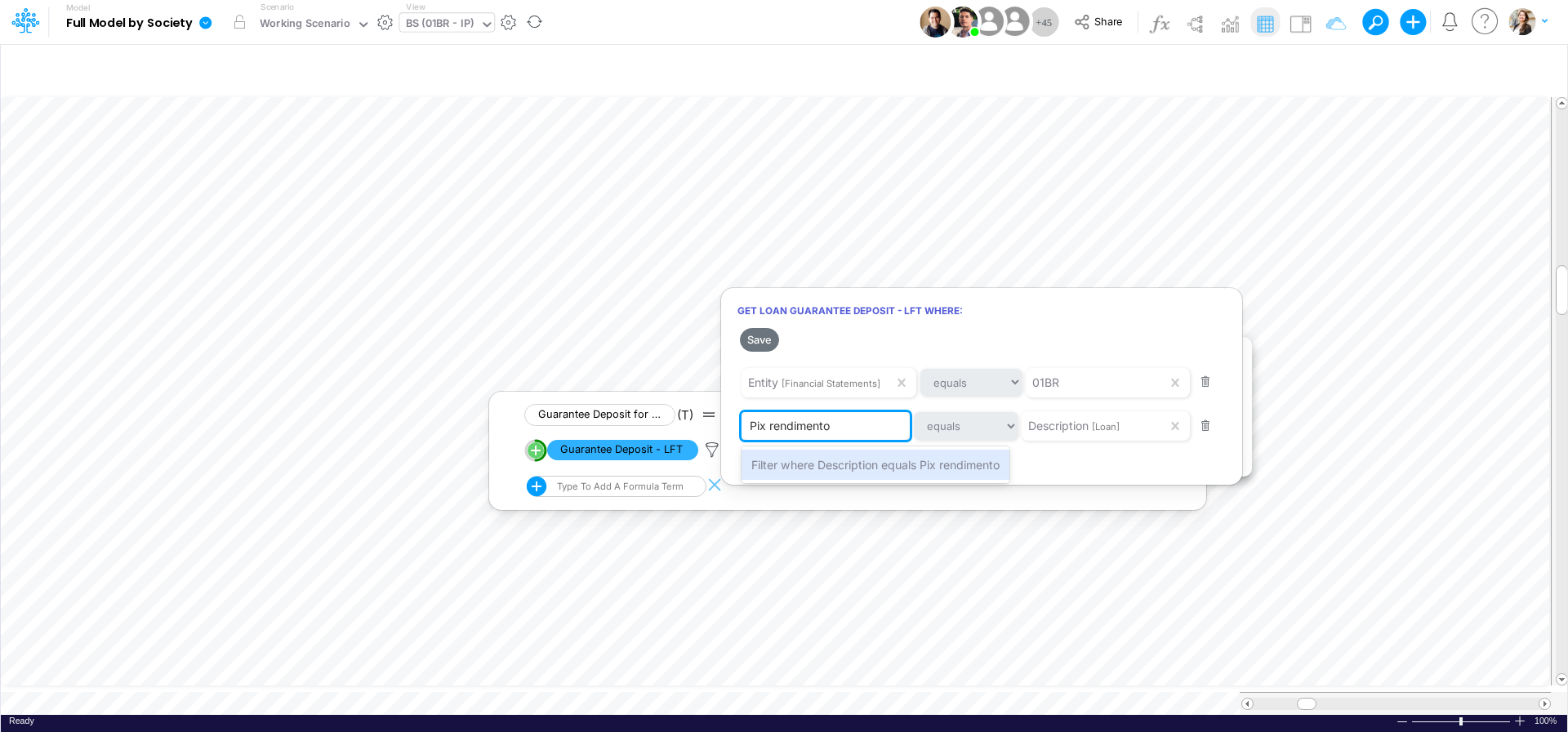
click at [775, 429] on input "Pix rendimento" at bounding box center [791, 425] width 82 height 17
type input "Pix Rendimento"
click at [780, 469] on span "Filter where Description equals Pix Rendimento" at bounding box center [877, 465] width 252 height 14
click at [761, 341] on button "Save" at bounding box center [760, 340] width 39 height 24
